Goal: Task Accomplishment & Management: Complete application form

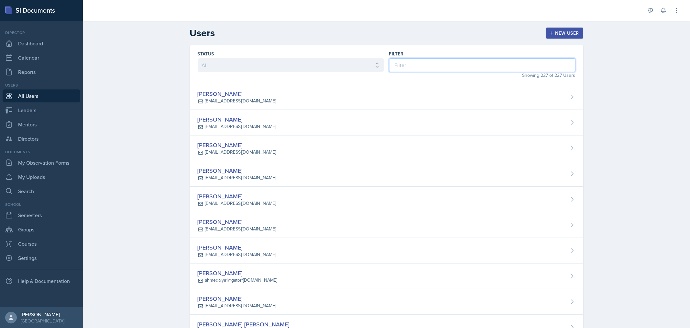
click at [403, 65] on input at bounding box center [482, 65] width 186 height 14
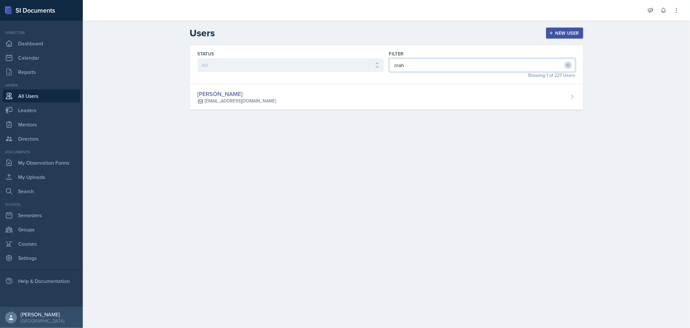
drag, startPoint x: 409, startPoint y: 65, endPoint x: 354, endPoint y: 65, distance: 54.7
click at [354, 65] on div "Status All Active Inactive Filter mah Showing 1 of 227 Users" at bounding box center [387, 64] width 394 height 39
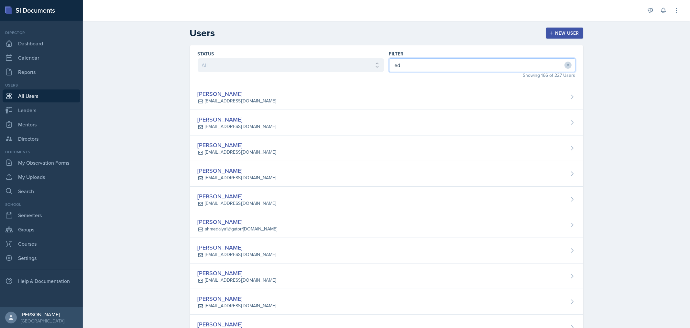
type input "e"
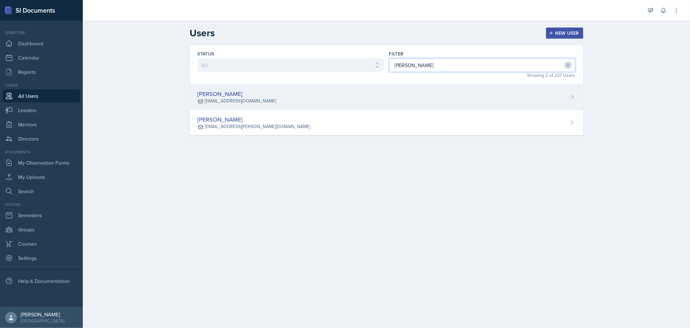
type input "[PERSON_NAME]"
click at [245, 88] on div "[PERSON_NAME] [EMAIL_ADDRESS][DOMAIN_NAME]" at bounding box center [387, 97] width 394 height 26
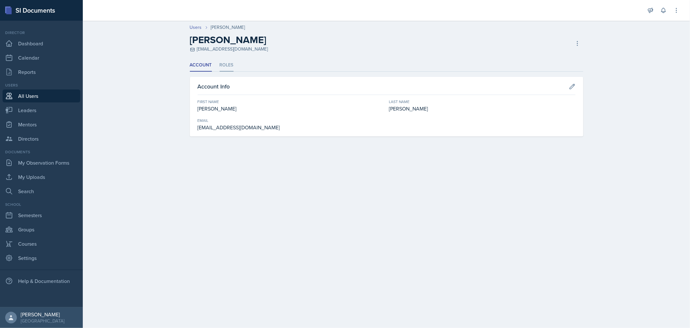
click at [223, 66] on li "Roles" at bounding box center [227, 65] width 14 height 13
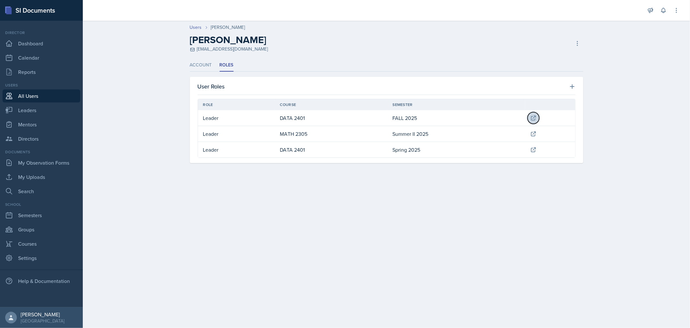
click at [533, 115] on icon at bounding box center [534, 118] width 6 height 6
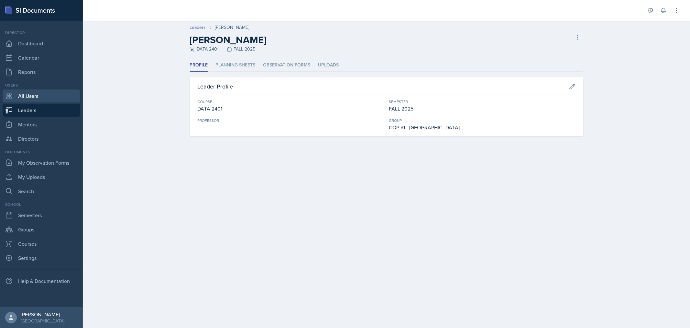
click at [34, 95] on link "All Users" at bounding box center [42, 95] width 78 height 13
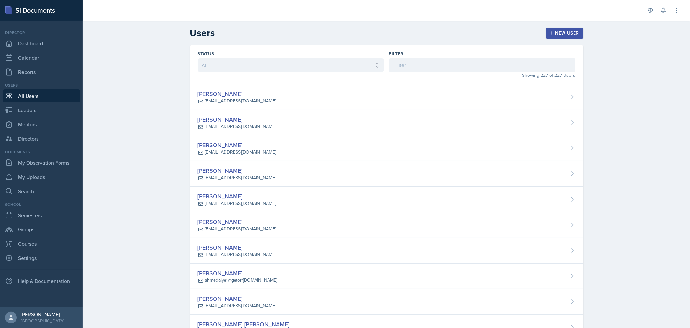
click at [554, 28] on button "New User" at bounding box center [564, 33] width 37 height 11
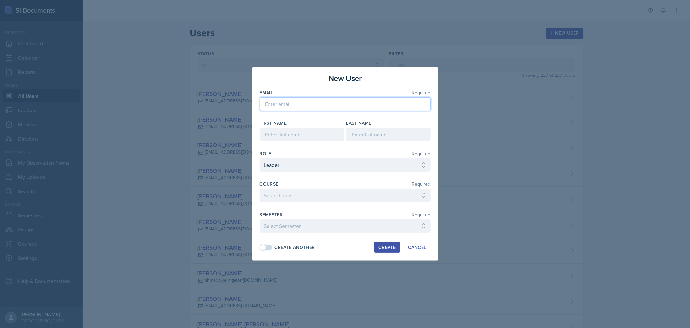
click at [363, 100] on input "email" at bounding box center [345, 104] width 171 height 14
paste input "[EMAIL_ADDRESS][DOMAIN_NAME]"
type input "[EMAIL_ADDRESS][DOMAIN_NAME]"
click at [264, 137] on input at bounding box center [302, 135] width 84 height 14
drag, startPoint x: 274, startPoint y: 138, endPoint x: 269, endPoint y: 139, distance: 5.7
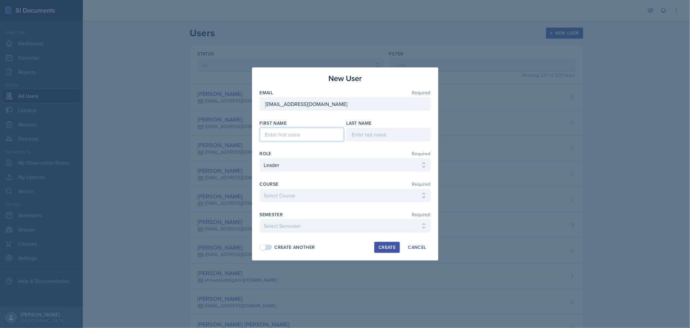
click at [269, 139] on input at bounding box center [302, 135] width 84 height 14
click at [276, 135] on input at bounding box center [302, 135] width 84 height 14
click at [274, 138] on input at bounding box center [302, 135] width 84 height 14
paste input "[PERSON_NAME]"
click at [291, 136] on input "[PERSON_NAME]" at bounding box center [302, 135] width 84 height 14
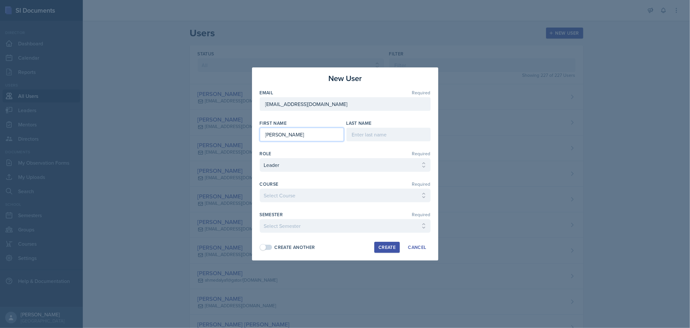
click at [291, 136] on input "[PERSON_NAME]" at bounding box center [302, 135] width 84 height 14
type input "[PERSON_NAME]"
click at [348, 136] on input at bounding box center [389, 135] width 84 height 14
paste input "Bagerpour"
type input "Bagerpour"
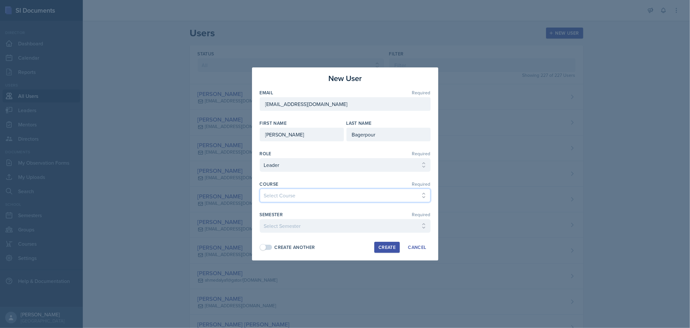
click at [311, 198] on select "Select Course ACC 2301 ART 1301 ART 1302 ART 1310 BIOL 1301 BIOL 1302 BIOL 1310…" at bounding box center [345, 195] width 171 height 14
select select "bf01da2b-fef8-4662-a6f2-e1deabaf57c3"
click at [260, 188] on select "Select Course ACC 2301 ART 1301 ART 1302 ART 1310 BIOL 1301 BIOL 1302 BIOL 1310…" at bounding box center [345, 195] width 171 height 14
click at [314, 228] on select "Select Semester FALL 2025 Summer II 2025 Summer I 2025 Spring 2025 Fall 2024 Su…" at bounding box center [345, 226] width 171 height 14
select select "0924c876-6fa7-4296-b593-7db6428ef465"
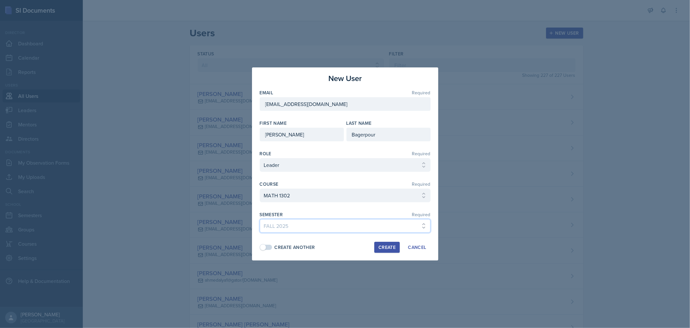
click at [260, 219] on select "Select Semester FALL 2025 Summer II 2025 Summer I 2025 Spring 2025 Fall 2024 Su…" at bounding box center [345, 226] width 171 height 14
click at [382, 247] on div "Create" at bounding box center [387, 246] width 17 height 5
select select
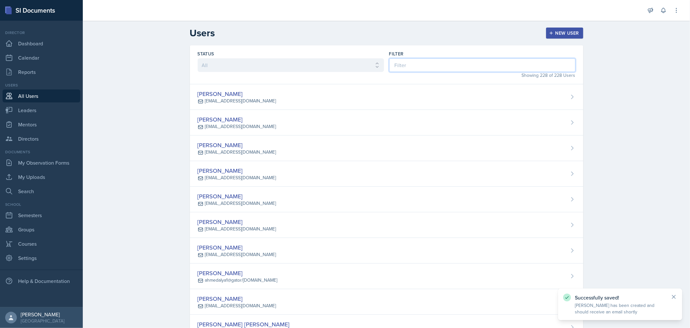
click at [404, 65] on input at bounding box center [482, 65] width 186 height 14
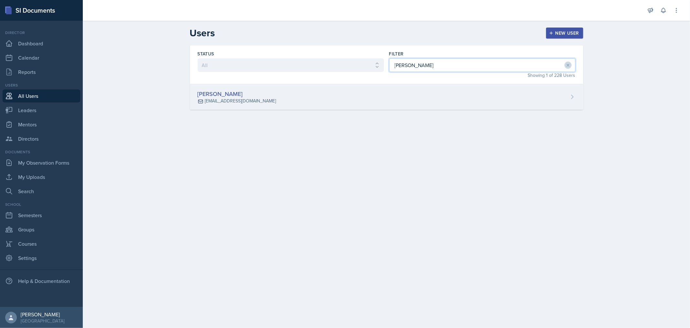
type input "[PERSON_NAME]"
click at [355, 91] on div "[PERSON_NAME] [EMAIL_ADDRESS][DOMAIN_NAME]" at bounding box center [387, 97] width 394 height 26
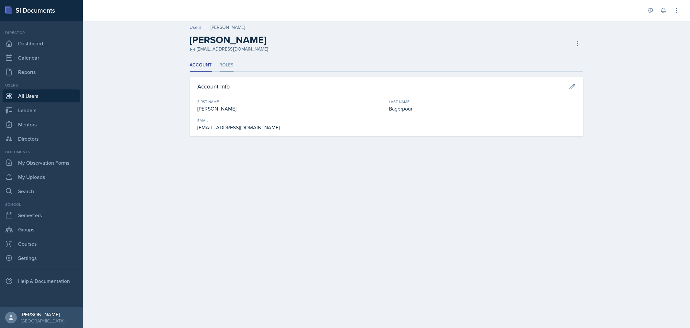
click at [229, 67] on li "Roles" at bounding box center [227, 65] width 14 height 13
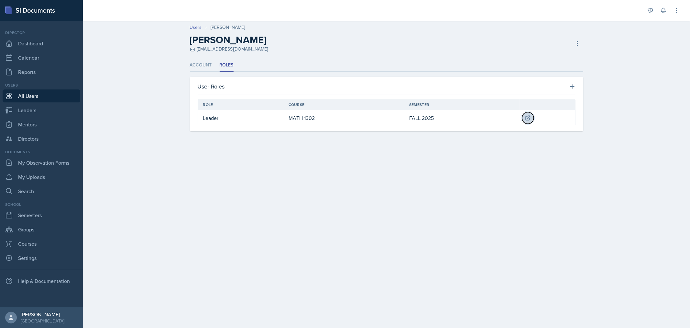
click at [528, 116] on icon at bounding box center [528, 118] width 4 height 4
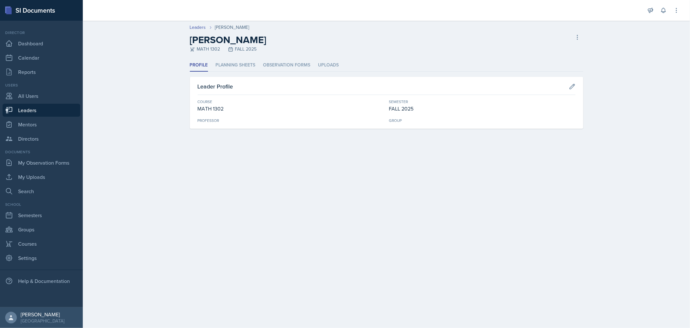
click at [566, 85] on div "Leader Profile" at bounding box center [387, 88] width 378 height 13
click at [573, 83] on icon at bounding box center [572, 86] width 6 height 6
select select "bf01da2b-fef8-4662-a6f2-e1deabaf57c3"
select select "0924c876-6fa7-4296-b593-7db6428ef465"
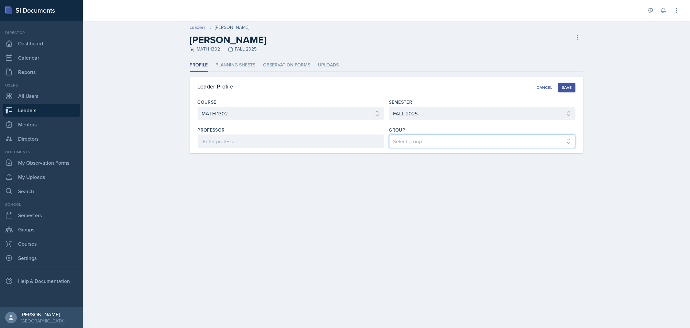
click at [467, 143] on select "Select group COP #1 - Mars COP #2 - Venus COP #3 - Neptune COP #4 - Saturn COP …" at bounding box center [482, 141] width 186 height 14
select select "f0c2d1ef-61bf-4862-ba5d-b06091a2de7c"
click at [389, 134] on select "Select group COP #1 - Mars COP #2 - Venus COP #3 - Neptune COP #4 - Saturn COP …" at bounding box center [482, 141] width 186 height 14
click at [567, 85] on div "Save" at bounding box center [567, 87] width 10 height 5
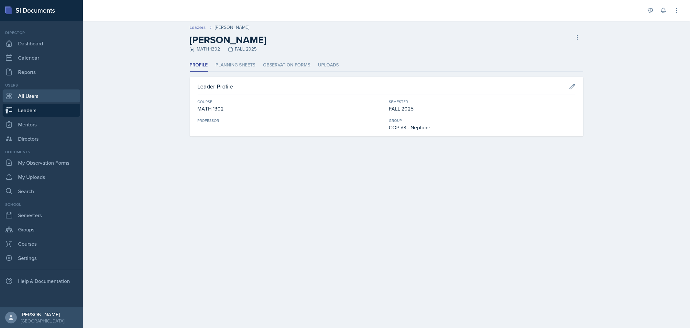
click at [35, 96] on link "All Users" at bounding box center [42, 95] width 78 height 13
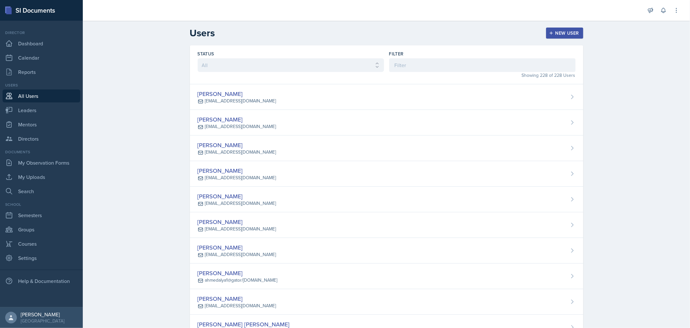
click at [565, 33] on div "New User" at bounding box center [565, 32] width 29 height 5
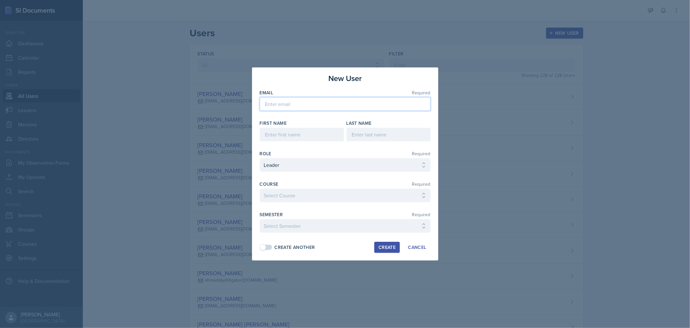
click at [335, 103] on input "email" at bounding box center [345, 104] width 171 height 14
paste input "[EMAIL_ADDRESS][DOMAIN_NAME]"
type input "[EMAIL_ADDRESS][DOMAIN_NAME]"
click at [274, 137] on input at bounding box center [302, 135] width 84 height 14
paste input "[PERSON_NAME]"
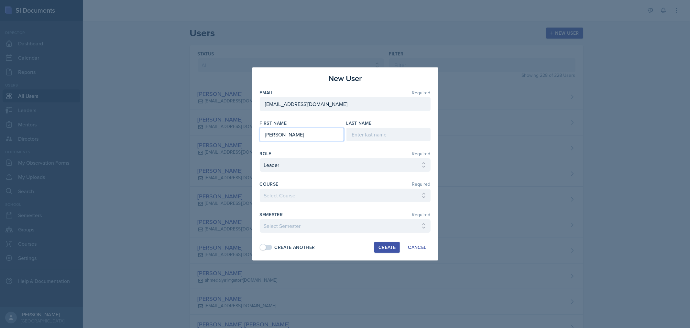
drag, startPoint x: 280, startPoint y: 134, endPoint x: 342, endPoint y: 140, distance: 62.5
click at [342, 140] on input "[PERSON_NAME]" at bounding box center [302, 135] width 84 height 14
type input "Edison"
click at [361, 136] on input at bounding box center [389, 135] width 84 height 14
paste input "[PERSON_NAME]"
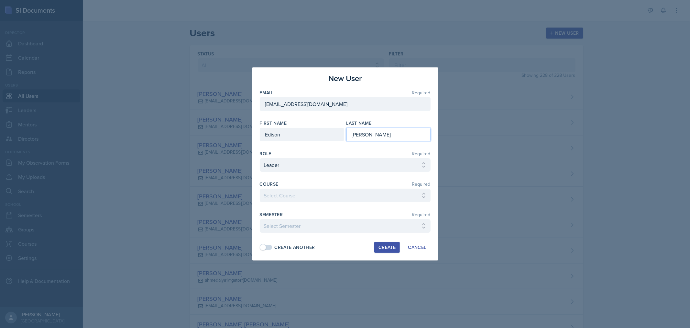
click at [352, 133] on input "[PERSON_NAME]" at bounding box center [389, 135] width 84 height 14
type input "[PERSON_NAME]"
click at [373, 192] on select "Select Course ACC 2301 ART 1301 ART 1302 ART 1310 BIOL 1301 BIOL 1302 BIOL 1310…" at bounding box center [345, 195] width 171 height 14
select select "c8ec9c96-808c-4bfa-9e77-15ca7f634cf2"
click at [260, 188] on select "Select Course ACC 2301 ART 1301 ART 1302 ART 1310 BIOL 1301 BIOL 1302 BIOL 1310…" at bounding box center [345, 195] width 171 height 14
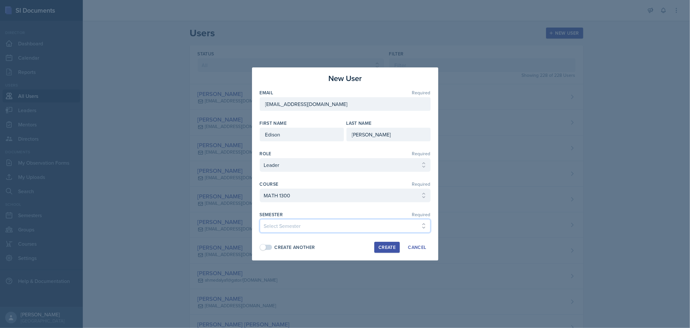
click at [382, 228] on select "Select Semester FALL 2025 Summer II 2025 Summer I 2025 Spring 2025 Fall 2024 Su…" at bounding box center [345, 226] width 171 height 14
select select "0924c876-6fa7-4296-b593-7db6428ef465"
click at [260, 219] on select "Select Semester FALL 2025 Summer II 2025 Summer I 2025 Spring 2025 Fall 2024 Su…" at bounding box center [345, 226] width 171 height 14
click at [386, 250] on div "Create" at bounding box center [387, 246] width 17 height 5
select select
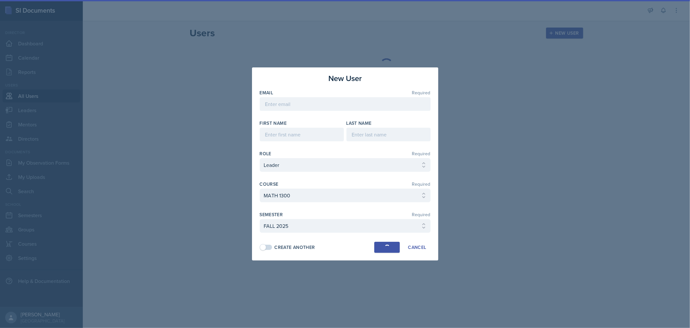
select select
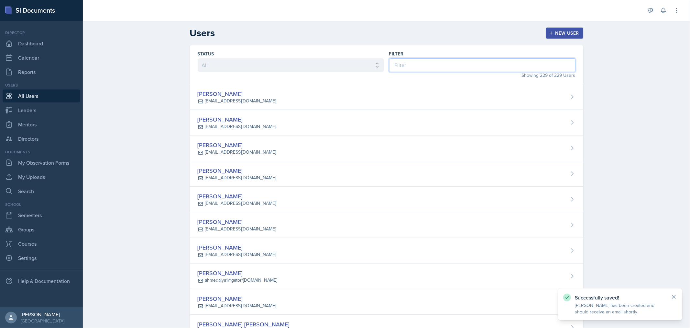
click at [405, 66] on input at bounding box center [482, 65] width 186 height 14
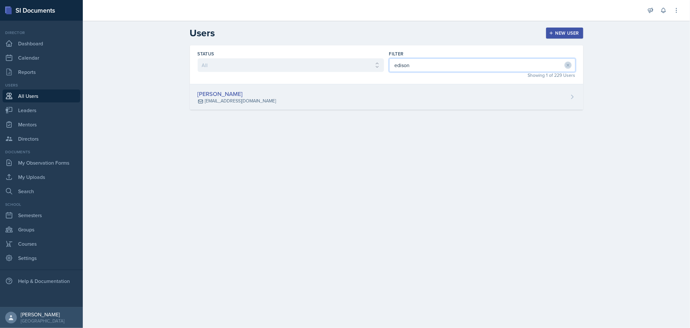
type input "edison"
click at [324, 100] on div "[PERSON_NAME] [EMAIL_ADDRESS][DOMAIN_NAME]" at bounding box center [387, 97] width 394 height 26
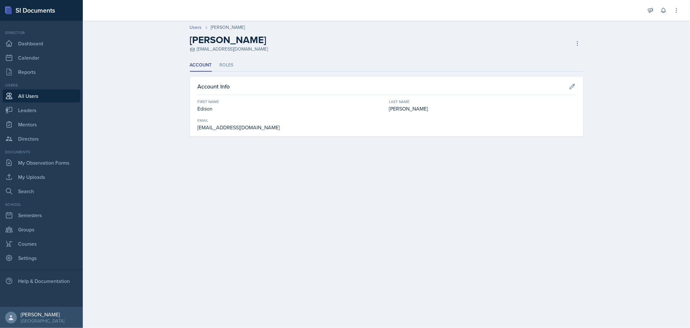
click at [233, 67] on ul "Account Roles" at bounding box center [387, 65] width 394 height 13
click at [227, 67] on li "Roles" at bounding box center [227, 65] width 14 height 13
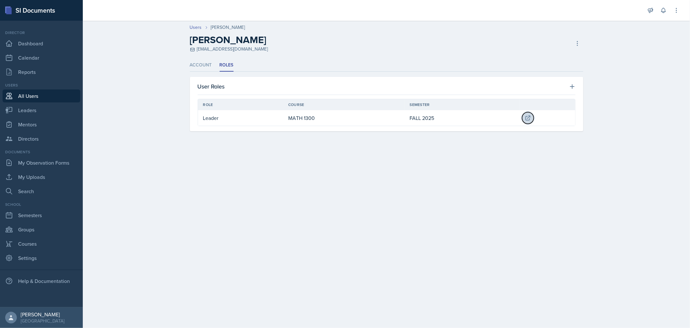
click at [529, 117] on icon at bounding box center [528, 118] width 4 height 4
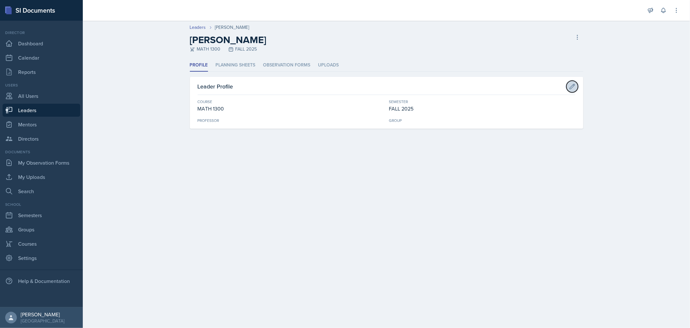
click at [576, 85] on button at bounding box center [573, 87] width 12 height 12
select select "c8ec9c96-808c-4bfa-9e77-15ca7f634cf2"
select select "0924c876-6fa7-4296-b593-7db6428ef465"
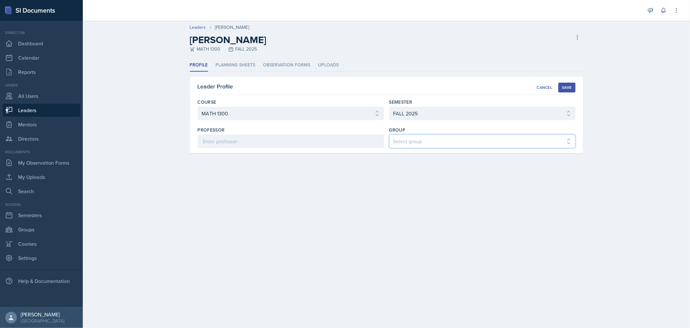
click at [461, 142] on select "Select group COP #1 - Mars COP #2 - Venus COP #3 - Neptune COP #4 - Saturn COP …" at bounding box center [482, 141] width 186 height 14
select select "f0c2d1ef-61bf-4862-ba5d-b06091a2de7c"
click at [389, 134] on select "Select group COP #1 - Mars COP #2 - Venus COP #3 - Neptune COP #4 - Saturn COP …" at bounding box center [482, 141] width 186 height 14
click at [568, 85] on div "Save" at bounding box center [567, 87] width 10 height 5
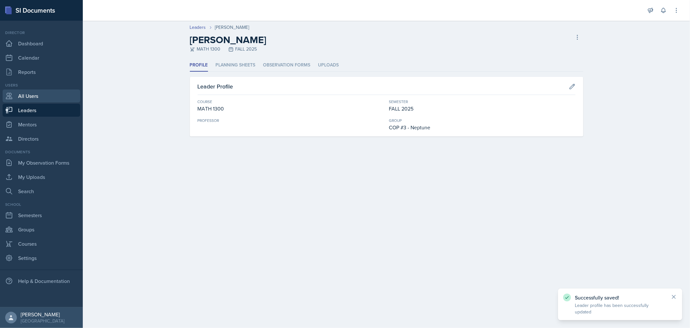
click at [39, 96] on link "All Users" at bounding box center [42, 95] width 78 height 13
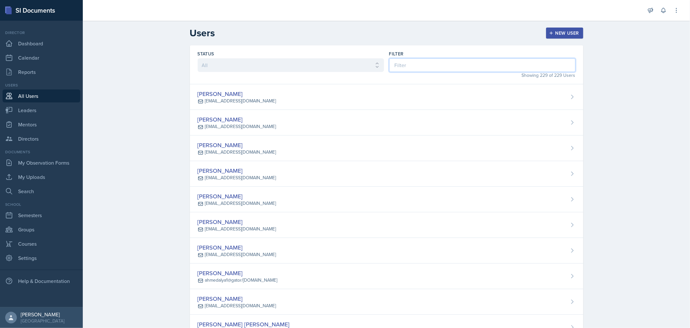
click at [424, 62] on input at bounding box center [482, 65] width 186 height 14
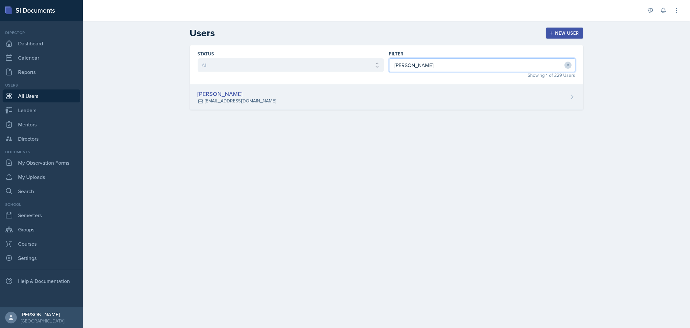
type input "[PERSON_NAME]"
click at [435, 95] on div "[PERSON_NAME] [EMAIL_ADDRESS][DOMAIN_NAME]" at bounding box center [387, 97] width 394 height 26
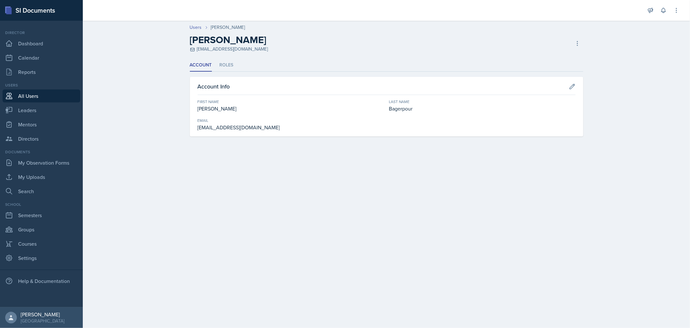
click at [233, 66] on ul "Account Roles" at bounding box center [387, 65] width 394 height 13
click at [227, 65] on li "Roles" at bounding box center [227, 65] width 14 height 13
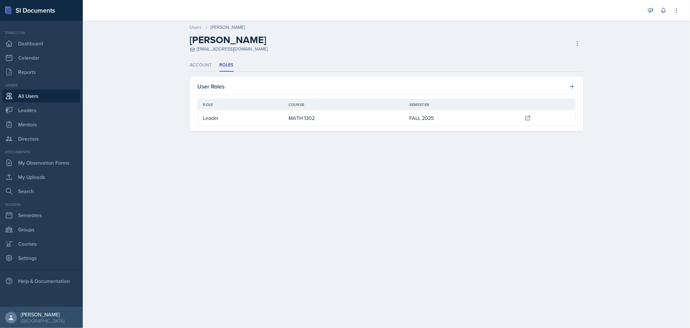
click at [199, 27] on link "Users" at bounding box center [196, 27] width 12 height 7
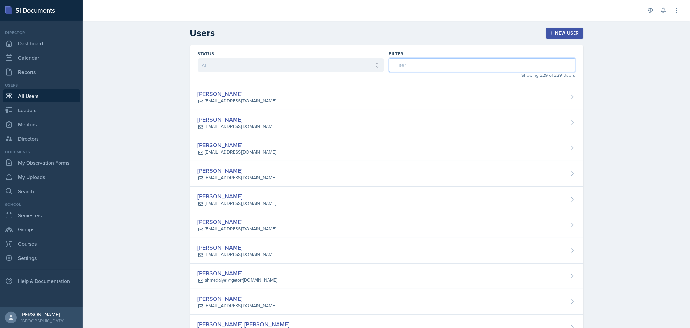
click at [525, 65] on input at bounding box center [482, 65] width 186 height 14
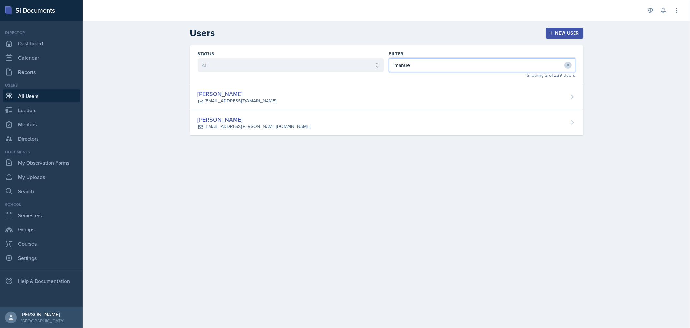
type input "manue"
